Goal: Navigation & Orientation: Find specific page/section

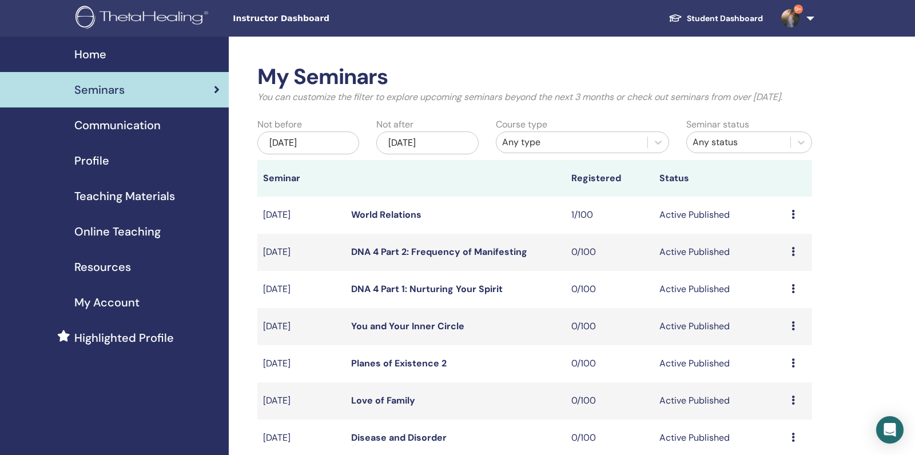
click at [153, 53] on div "Home" at bounding box center [114, 54] width 210 height 17
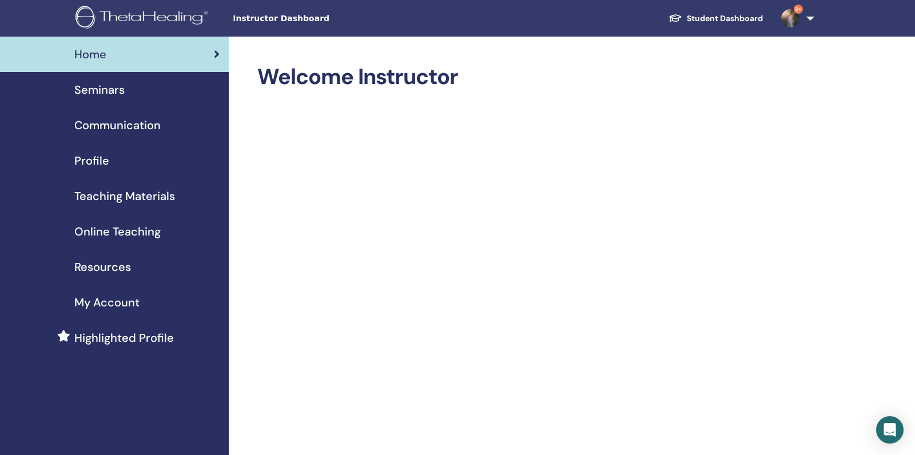
click at [141, 96] on div "Seminars" at bounding box center [114, 89] width 210 height 17
